Goal: Information Seeking & Learning: Learn about a topic

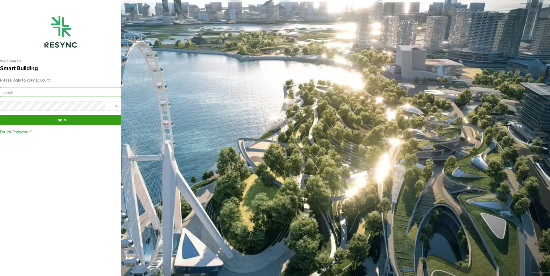
click at [100, 92] on input at bounding box center [60, 92] width 121 height 10
type input "[EMAIL_ADDRESS][DOMAIN_NAME]"
click at [0, 115] on button "Login" at bounding box center [60, 120] width 121 height 10
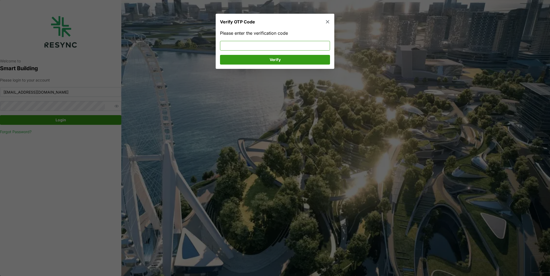
click at [258, 45] on input at bounding box center [275, 46] width 110 height 10
type input "496037"
click at [256, 61] on span "Verify" at bounding box center [275, 59] width 100 height 9
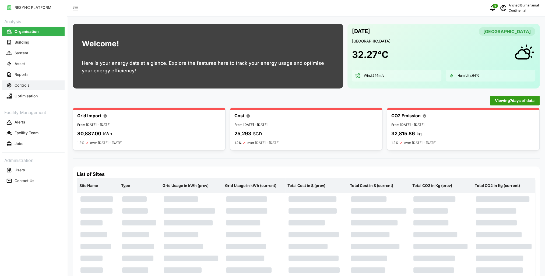
click at [41, 83] on button "Controls" at bounding box center [33, 86] width 62 height 10
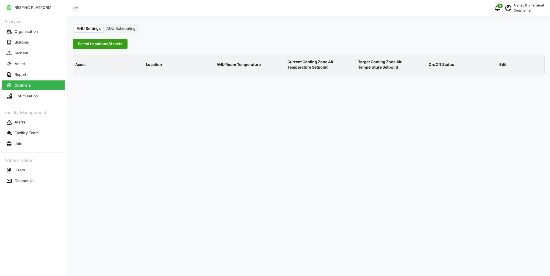
click at [93, 45] on span "Select Locations/Assets" at bounding box center [100, 43] width 44 height 9
click at [79, 67] on polyline at bounding box center [79, 68] width 1 height 2
click at [91, 76] on span "Select CA1" at bounding box center [91, 76] width 4 height 4
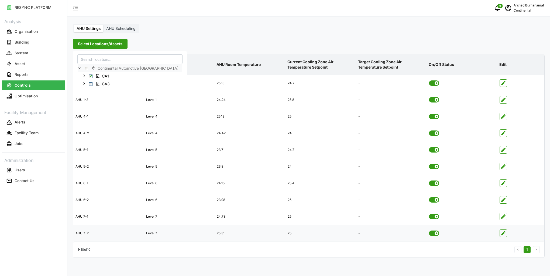
click at [503, 233] on icon "button" at bounding box center [503, 233] width 4 height 4
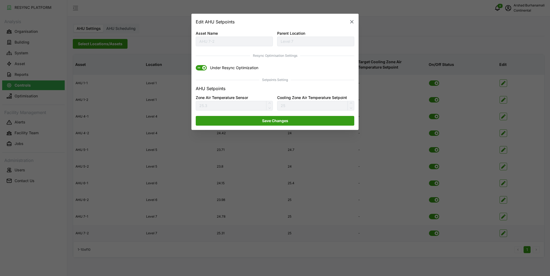
click at [200, 67] on span "ON" at bounding box center [199, 67] width 6 height 5
click at [196, 65] on input "ON Under Resync Optimization" at bounding box center [196, 65] width 0 height 0
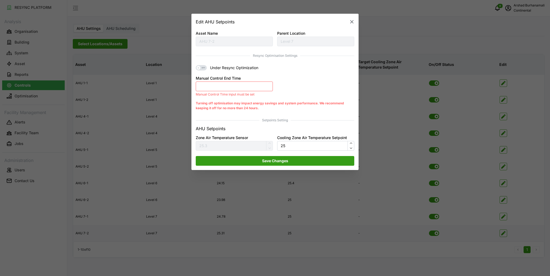
click at [213, 83] on button "Manual Control End Time" at bounding box center [234, 87] width 77 height 10
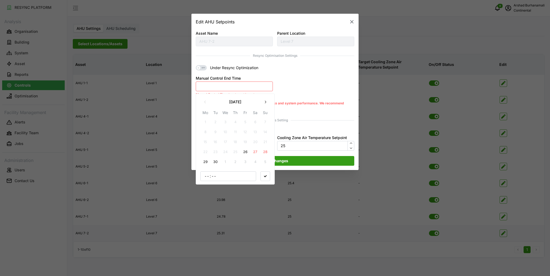
click at [246, 153] on button "26" at bounding box center [245, 152] width 10 height 10
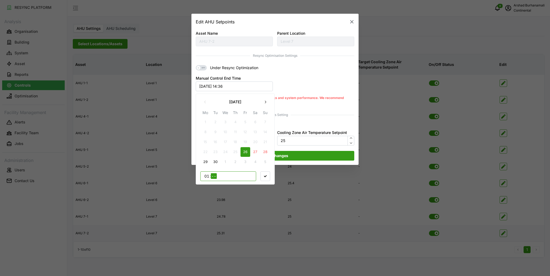
type input "15"
type input "30"
click at [265, 177] on icon "button" at bounding box center [265, 176] width 3 height 3
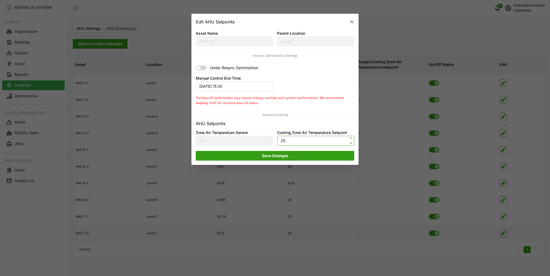
click at [293, 141] on input "25" at bounding box center [315, 141] width 77 height 10
type input "24"
click at [293, 154] on span "Save Changes" at bounding box center [275, 155] width 148 height 9
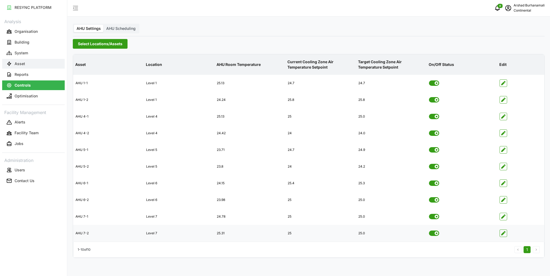
click at [34, 61] on button "Asset" at bounding box center [33, 64] width 62 height 10
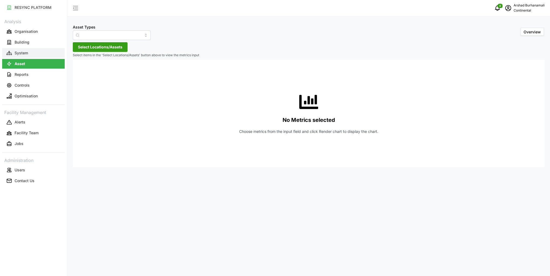
click at [37, 55] on button "System" at bounding box center [33, 53] width 62 height 10
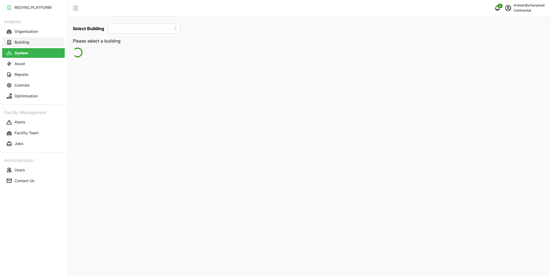
type input "CA1"
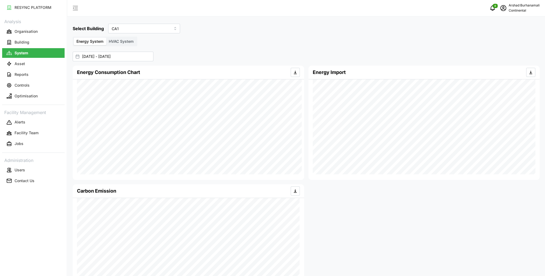
click at [116, 42] on span "HVAC System" at bounding box center [121, 41] width 25 height 5
click at [106, 38] on input "HVAC System" at bounding box center [106, 38] width 0 height 0
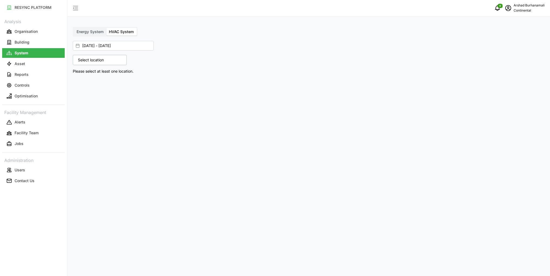
click at [106, 58] on p "Select location" at bounding box center [90, 59] width 31 height 5
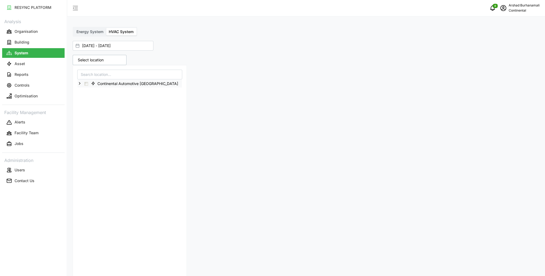
click at [81, 81] on icon at bounding box center [80, 83] width 4 height 4
click at [83, 92] on icon at bounding box center [84, 91] width 4 height 4
click at [94, 107] on span "Select Level 4" at bounding box center [95, 107] width 4 height 4
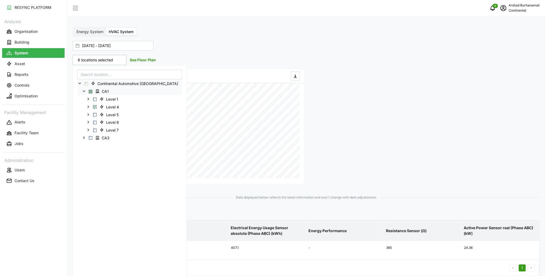
click at [390, 85] on div "6 locations selected See Floor Plan Continental Automotive Singapore CA1 Level …" at bounding box center [307, 227] width 472 height 349
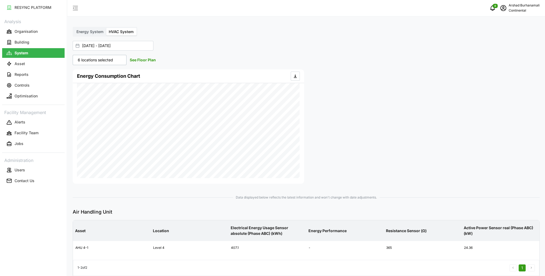
click at [147, 62] on link "See Floor Plan" at bounding box center [143, 60] width 26 height 5
click at [39, 65] on button "Asset" at bounding box center [33, 64] width 62 height 10
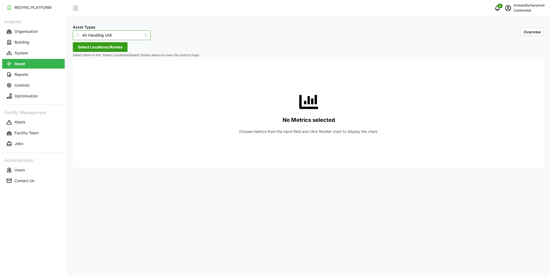
click at [118, 36] on input "Air Handling Unit" at bounding box center [112, 35] width 78 height 10
click at [108, 73] on span "IAQ Sensor Equipment" at bounding box center [97, 75] width 40 height 6
type input "IAQ Sensor Equipment"
click at [115, 49] on span "Select Locations/Assets" at bounding box center [100, 47] width 44 height 9
click at [75, 72] on div "Continental Automotive Singapore" at bounding box center [130, 66] width 114 height 25
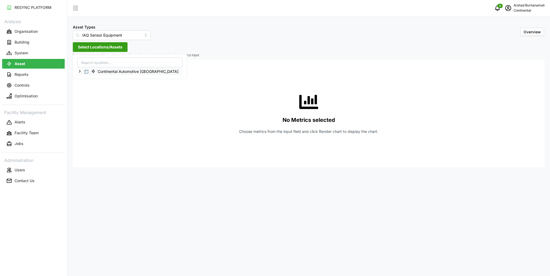
click at [78, 71] on icon at bounding box center [80, 71] width 4 height 4
click at [83, 79] on icon at bounding box center [84, 79] width 4 height 4
click at [96, 96] on span "Select Level 4" at bounding box center [95, 95] width 4 height 4
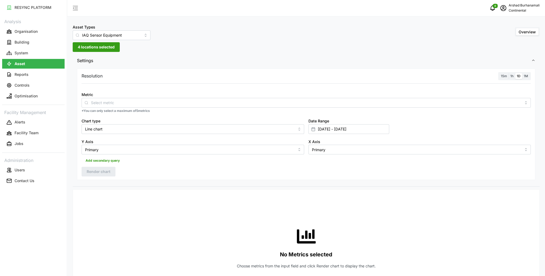
click at [502, 77] on span "15m" at bounding box center [504, 76] width 6 height 4
click at [500, 73] on input "15m" at bounding box center [500, 73] width 0 height 0
click at [199, 107] on div at bounding box center [307, 103] width 450 height 10
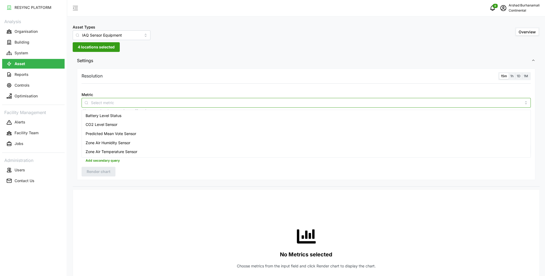
click at [157, 151] on div "Zone Air Temperature Sensor" at bounding box center [306, 151] width 447 height 9
click at [176, 131] on div "Predicted Mean Vote Sensor" at bounding box center [306, 133] width 447 height 9
click at [195, 81] on div "Resolution 15m 1h 1D 1M Metric Zone Air Temperature Sensor Predicted Mean Vote …" at bounding box center [306, 125] width 459 height 112
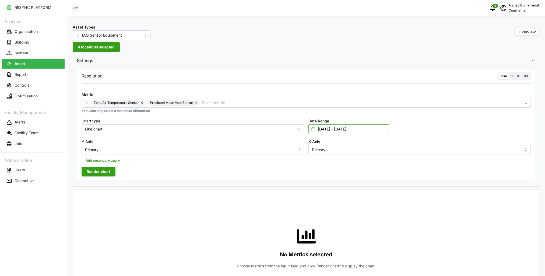
click at [328, 130] on input "15 Sep 2025 - 19 Sep 2025" at bounding box center [349, 129] width 81 height 10
click at [358, 211] on button "26" at bounding box center [360, 213] width 10 height 10
type input "19 Sep 2025 - 26 Sep 2025"
type input "19 Sep 2025"
type input "26 Sep 2025"
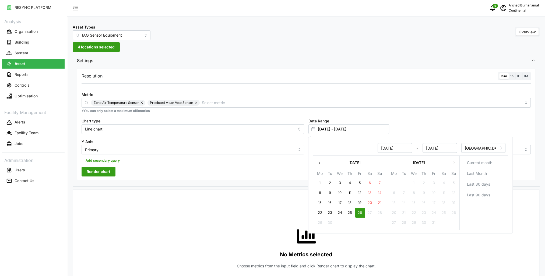
click at [358, 211] on button "26" at bounding box center [360, 213] width 10 height 10
type input "26 Sep 2025 - 26 Sep 2025"
type input "26 Sep 2025"
click at [268, 184] on div "Resolution 15m 1h 1D 1M Metric Zone Air Temperature Sensor Predicted Mean Vote …" at bounding box center [306, 127] width 467 height 120
click at [114, 171] on button "Render chart" at bounding box center [99, 172] width 34 height 10
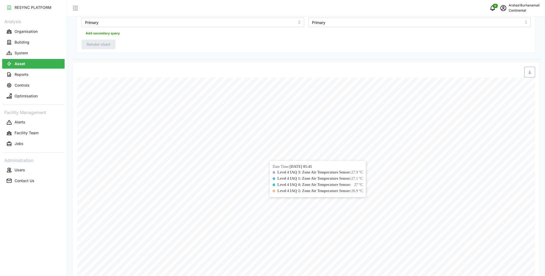
scroll to position [161, 0]
